Goal: Browse casually

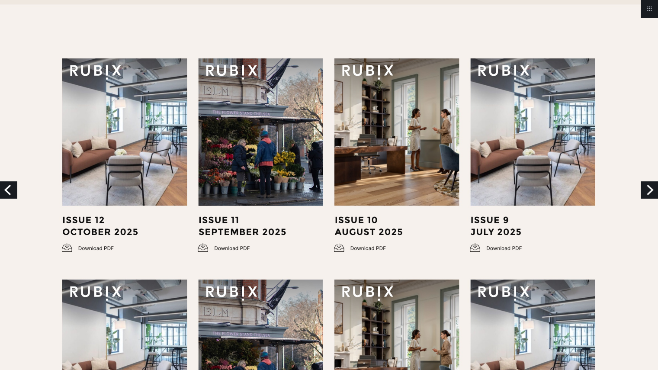
scroll to position [179, 0]
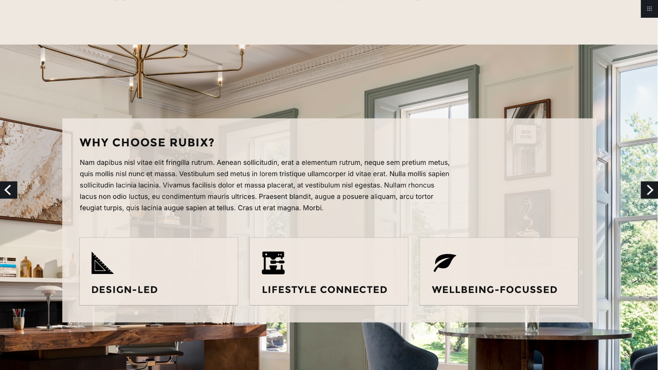
scroll to position [517, 0]
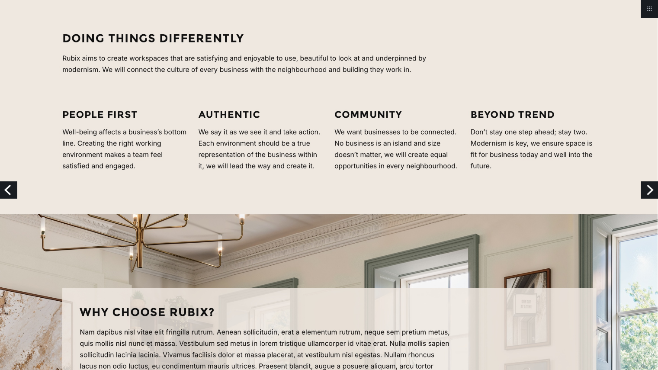
scroll to position [348, 0]
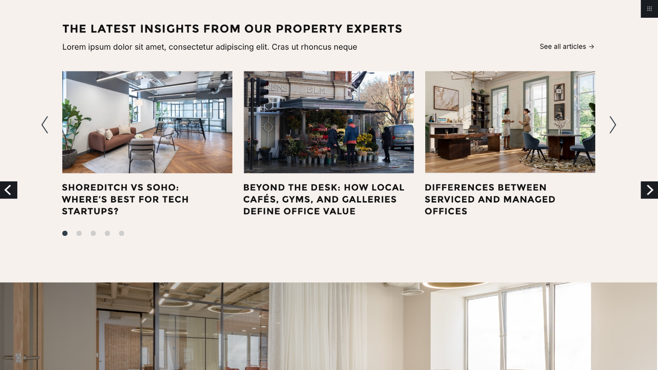
scroll to position [1434, 0]
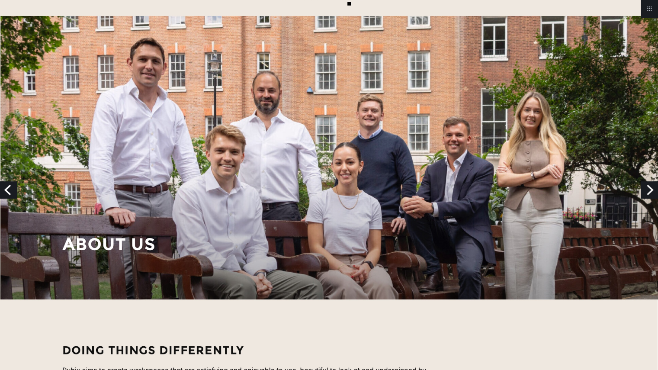
scroll to position [0, 0]
